Goal: Task Accomplishment & Management: Use online tool/utility

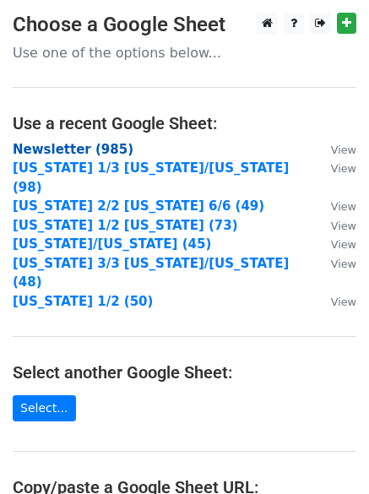
click at [101, 149] on strong "Newsletter (985)" at bounding box center [73, 149] width 121 height 15
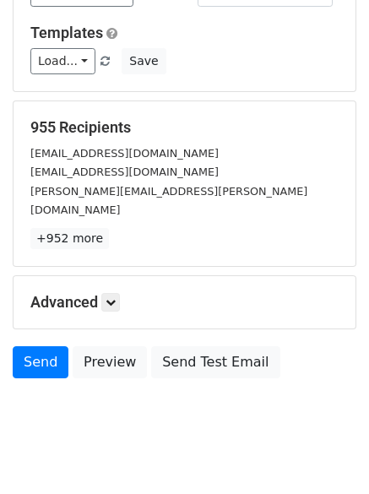
scroll to position [162, 0]
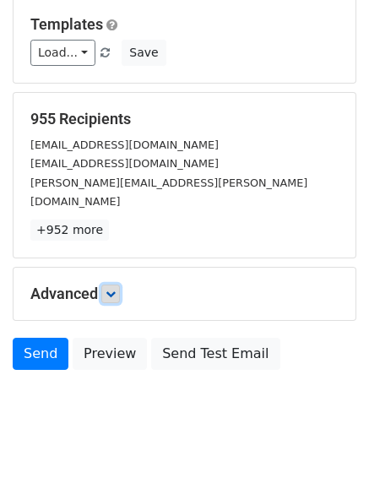
click at [108, 284] on link at bounding box center [110, 293] width 19 height 19
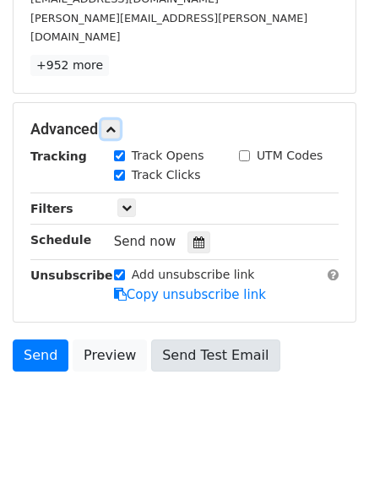
scroll to position [327, 0]
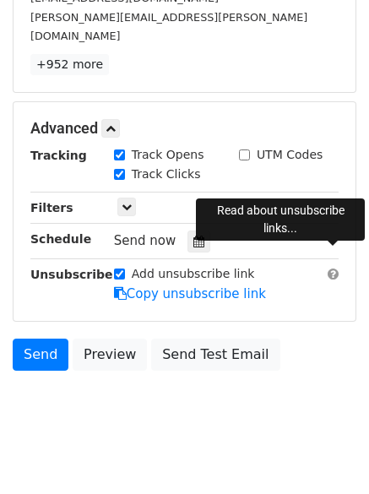
click at [331, 268] on span at bounding box center [332, 274] width 11 height 13
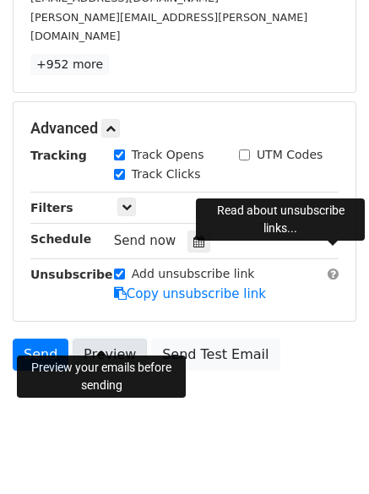
click at [98, 340] on link "Preview" at bounding box center [110, 354] width 74 height 32
